Goal: Navigation & Orientation: Find specific page/section

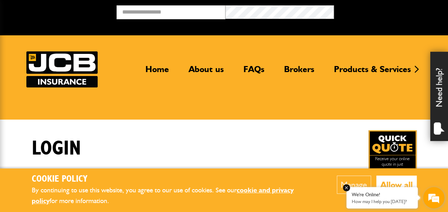
click at [379, 200] on p "How may I help you [DATE]?" at bounding box center [382, 201] width 61 height 5
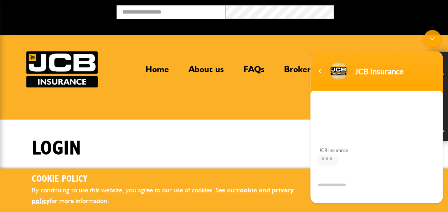
scroll to position [103, 0]
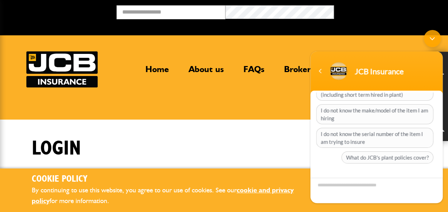
click at [344, 191] on textarea "Type your message and hit 'Enter'" at bounding box center [376, 190] width 132 height 25
click at [239, 146] on div "Login" at bounding box center [224, 154] width 396 height 48
click at [321, 72] on div "Navigation go back" at bounding box center [320, 71] width 11 height 11
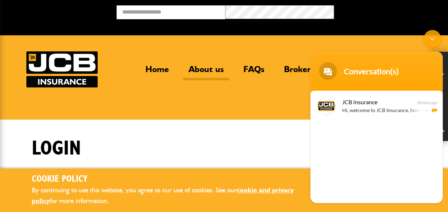
click at [214, 69] on link "About us" at bounding box center [206, 72] width 46 height 16
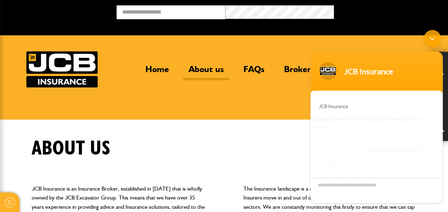
scroll to position [103, 0]
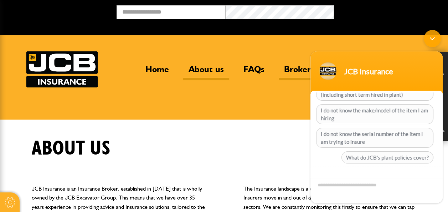
click at [296, 69] on link "Brokers" at bounding box center [299, 72] width 41 height 16
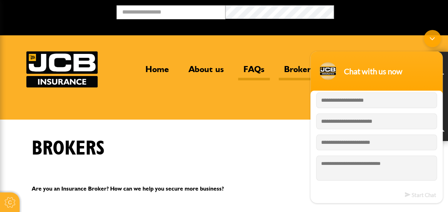
click at [251, 67] on link "FAQs" at bounding box center [254, 72] width 32 height 16
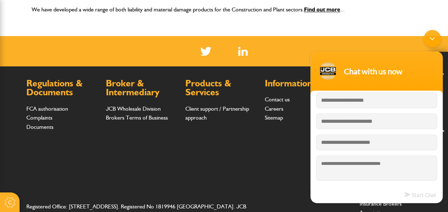
scroll to position [197, 0]
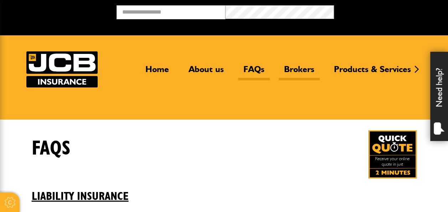
click at [300, 71] on link "Brokers" at bounding box center [299, 72] width 41 height 16
